Goal: Task Accomplishment & Management: Manage account settings

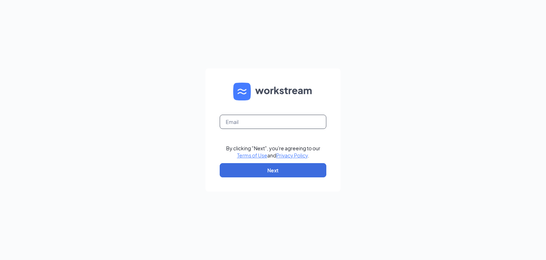
click at [260, 118] on input "text" at bounding box center [273, 122] width 107 height 14
type input "abonito@eatrp.com"
click at [279, 168] on button "Next" at bounding box center [273, 170] width 107 height 14
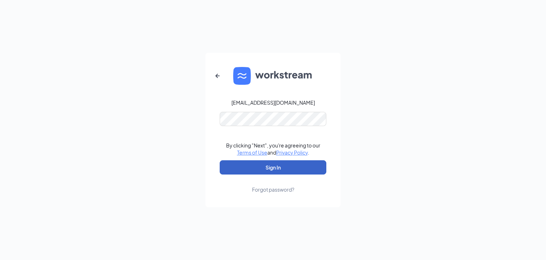
click at [279, 165] on button "Sign In" at bounding box center [273, 167] width 107 height 14
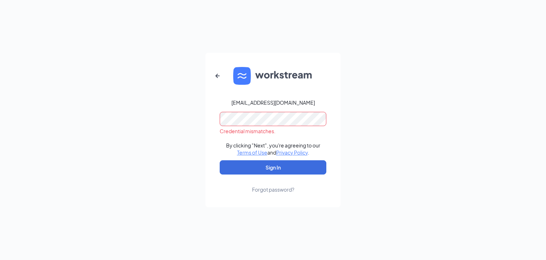
click at [168, 111] on div "abonito@eatrp.com Credential mismatches. By clicking "Next", you're agreeing to…" at bounding box center [273, 130] width 546 height 260
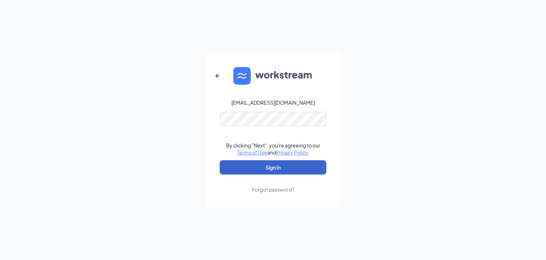
click at [282, 164] on button "Sign In" at bounding box center [273, 167] width 107 height 14
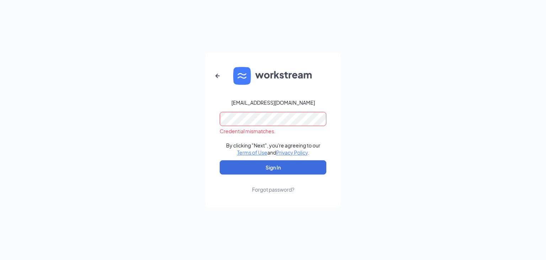
click at [155, 110] on div "abonito@eatrp.com Credential mismatches. By clicking "Next", you're agreeing to…" at bounding box center [273, 130] width 546 height 260
click at [278, 187] on div "Forgot password?" at bounding box center [273, 189] width 42 height 7
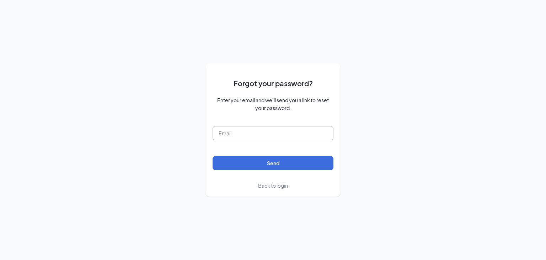
click at [267, 131] on input "text" at bounding box center [273, 133] width 121 height 14
type input "abonito@eatrp.com"
click at [267, 167] on button "Send" at bounding box center [273, 163] width 121 height 14
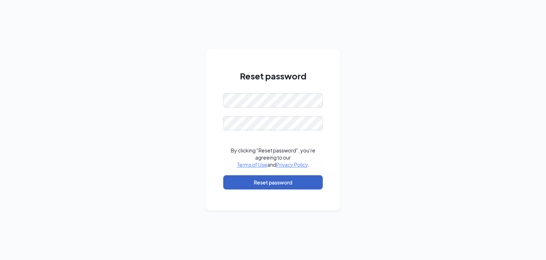
click at [262, 181] on button "Reset password" at bounding box center [273, 182] width 100 height 14
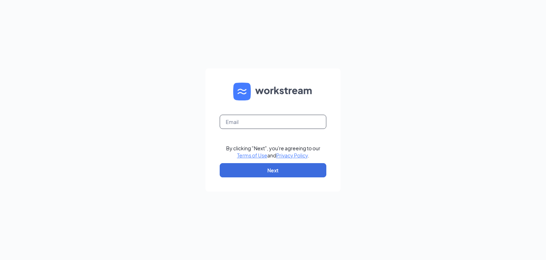
click at [283, 122] on input "text" at bounding box center [273, 122] width 107 height 14
type input "abonito@eatrp.com"
click at [276, 166] on button "Next" at bounding box center [273, 170] width 107 height 14
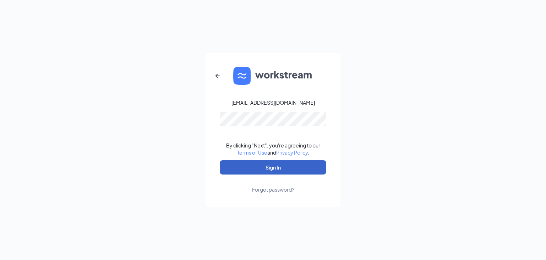
click at [280, 168] on button "Sign In" at bounding box center [273, 167] width 107 height 14
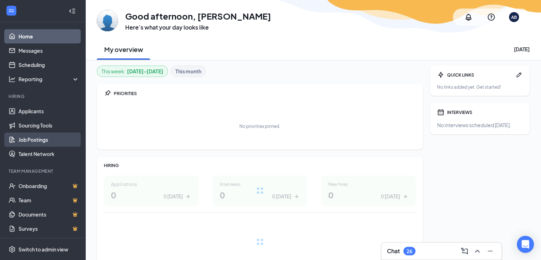
click at [38, 140] on link "Job Postings" at bounding box center [48, 139] width 61 height 14
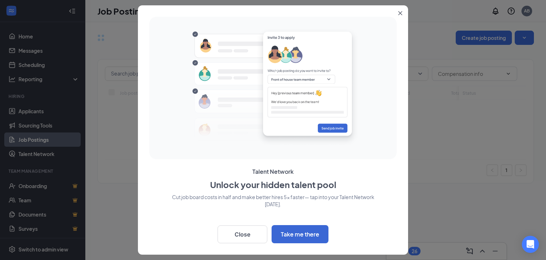
click at [403, 11] on button "Close" at bounding box center [401, 11] width 13 height 13
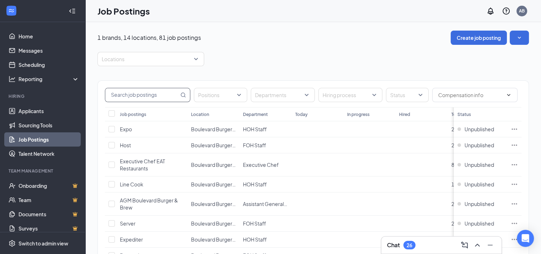
click at [170, 94] on input "text" at bounding box center [142, 95] width 74 height 14
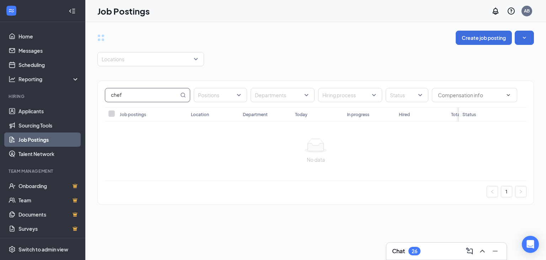
type input "chef"
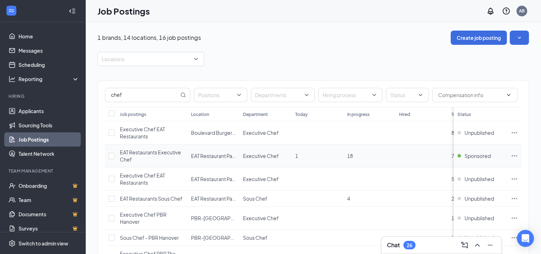
click at [517, 155] on icon "Ellipses" at bounding box center [514, 155] width 5 height 1
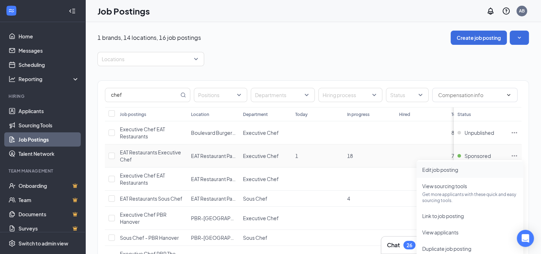
click at [433, 168] on span "Edit job posting" at bounding box center [440, 169] width 36 height 6
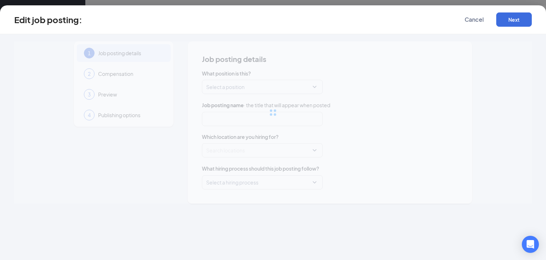
type input "EAT Restaurants Executive Chef"
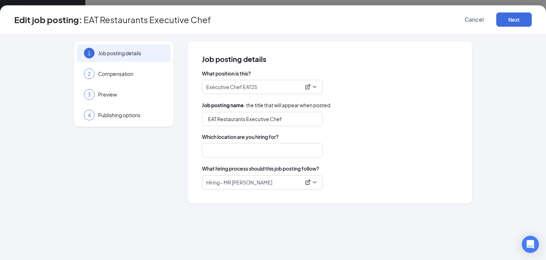
type input "EAT Restaurant Partners"
click at [506, 17] on button "Next" at bounding box center [514, 19] width 36 height 14
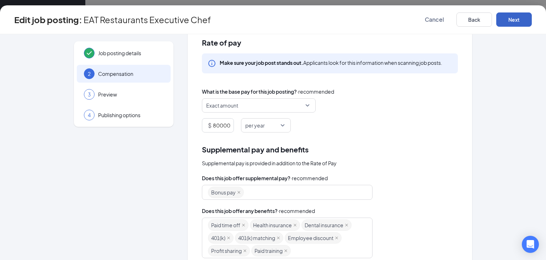
scroll to position [71, 0]
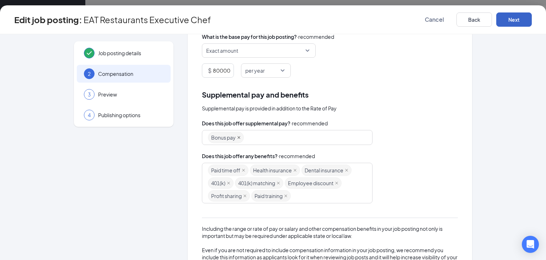
click at [237, 138] on icon "close" at bounding box center [239, 138] width 4 height 4
click at [519, 15] on button "Next" at bounding box center [514, 19] width 36 height 14
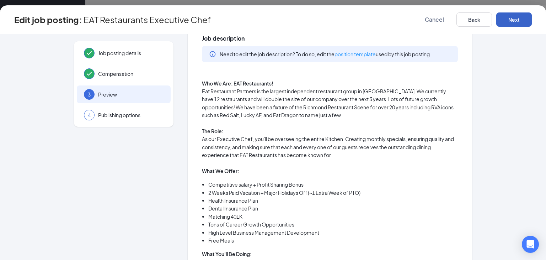
click at [515, 20] on button "Next" at bounding box center [514, 19] width 36 height 14
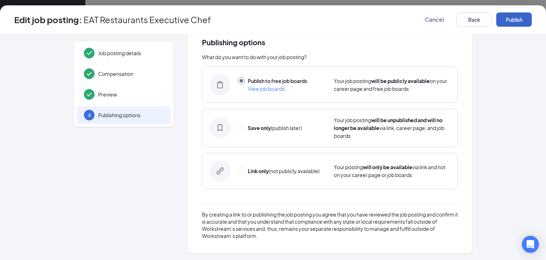
click at [515, 20] on button "Publish" at bounding box center [514, 19] width 36 height 14
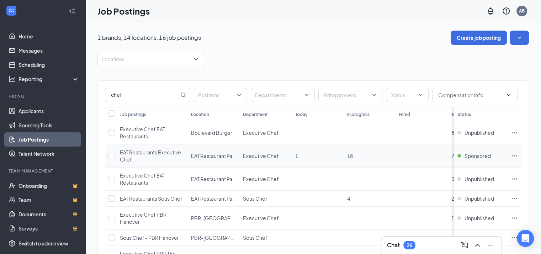
click at [518, 154] on icon "Ellipses" at bounding box center [514, 155] width 7 height 7
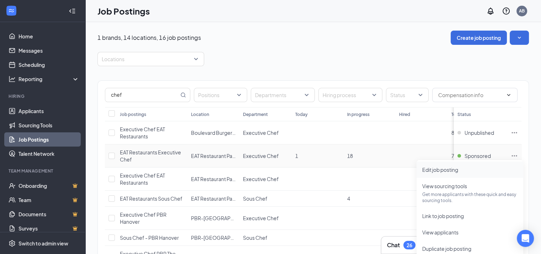
click at [457, 167] on span "Edit job posting" at bounding box center [440, 169] width 36 height 6
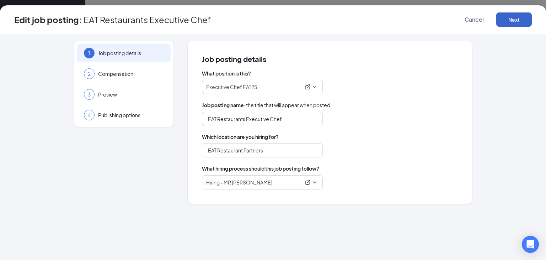
click at [518, 14] on button "Next" at bounding box center [514, 19] width 36 height 14
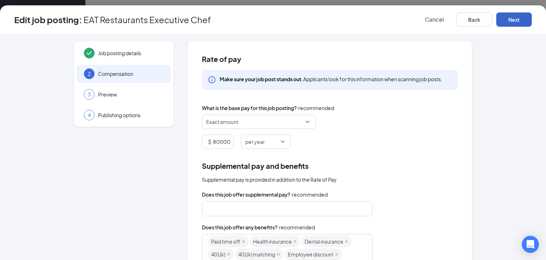
click at [304, 117] on span "Exact amount" at bounding box center [258, 122] width 105 height 14
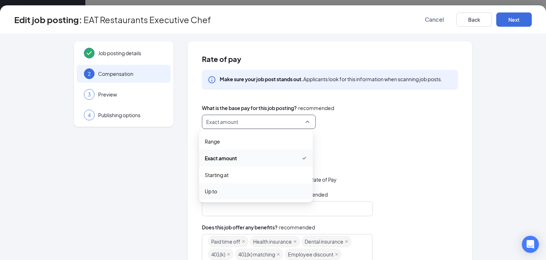
click at [226, 187] on span "Up to" at bounding box center [256, 191] width 102 height 8
